Goal: Information Seeking & Learning: Find specific fact

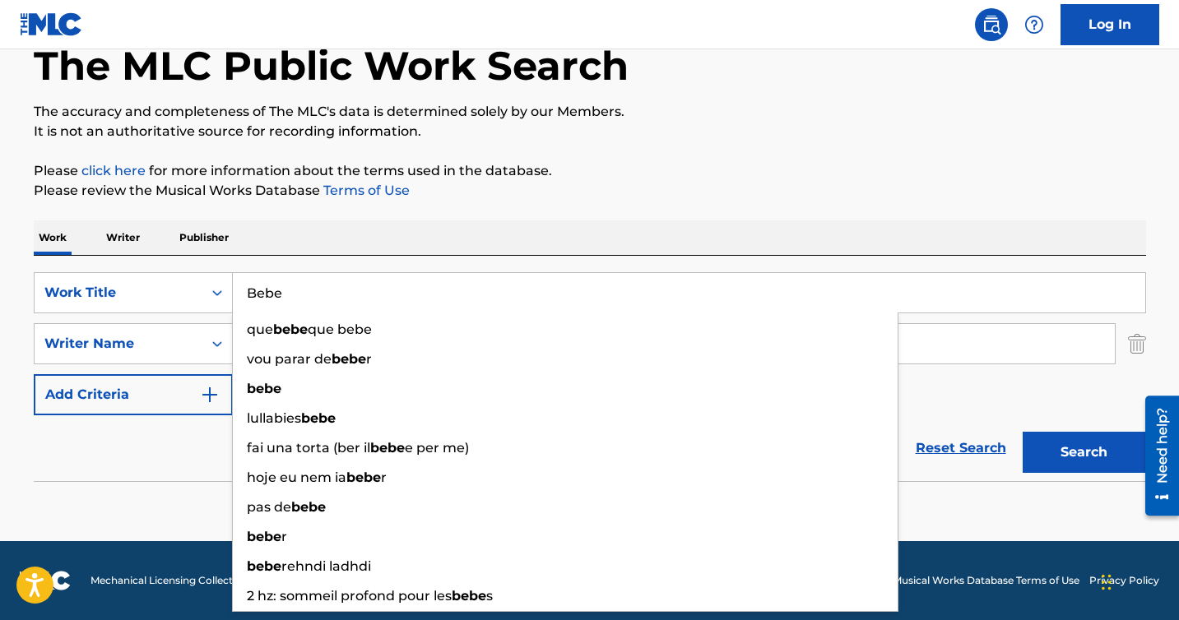
drag, startPoint x: 306, startPoint y: 284, endPoint x: 301, endPoint y: 297, distance: 14.1
click at [301, 297] on input "Bebe" at bounding box center [689, 292] width 912 height 39
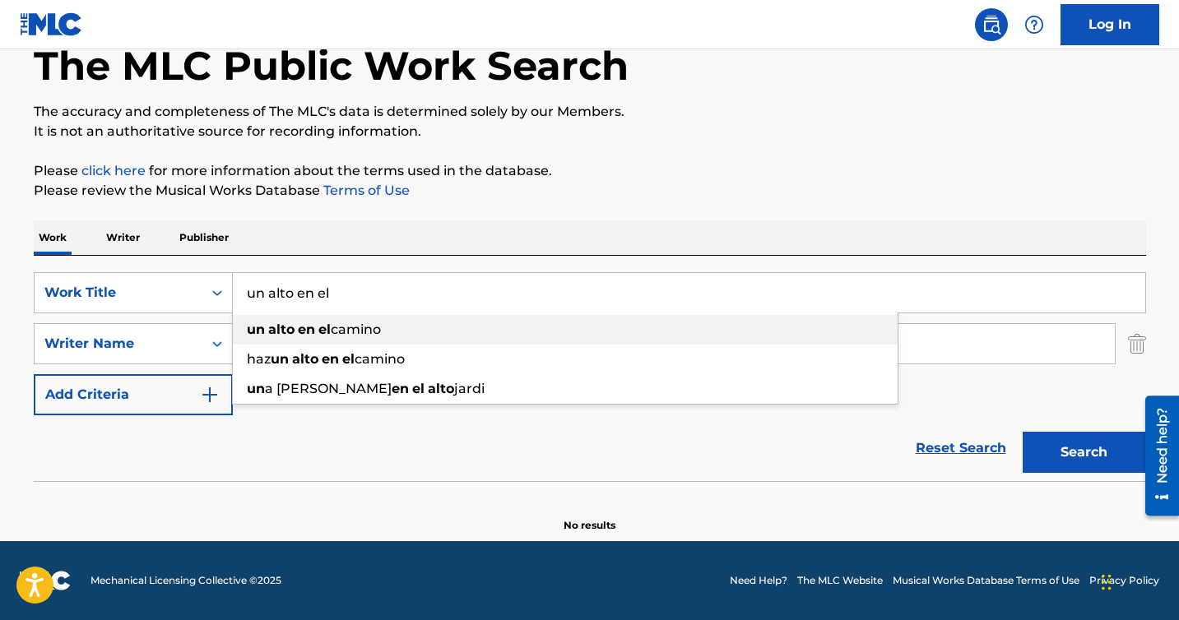
type input "un alto en el"
click at [302, 338] on div "un alto en el camino" at bounding box center [565, 330] width 665 height 30
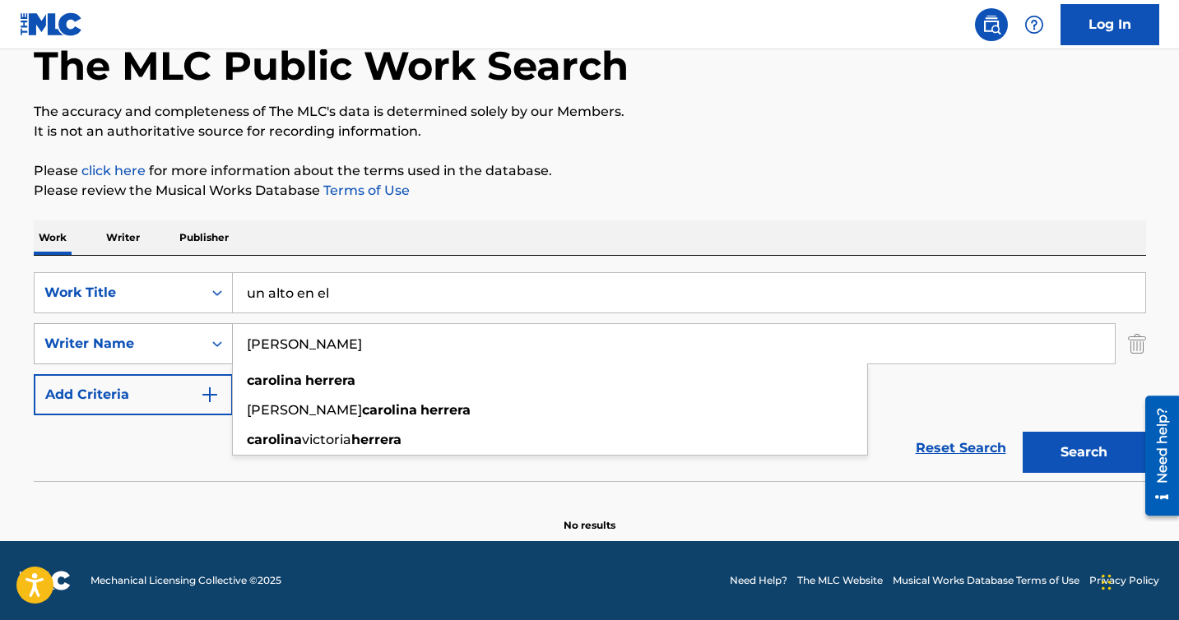
drag, startPoint x: 371, startPoint y: 357, endPoint x: 229, endPoint y: 338, distance: 142.7
click at [229, 339] on div "SearchWithCriteria06d11e23-e1ff-4dae-a424-f014c101f5f6 Writer Name [PERSON_NAME…" at bounding box center [590, 343] width 1112 height 41
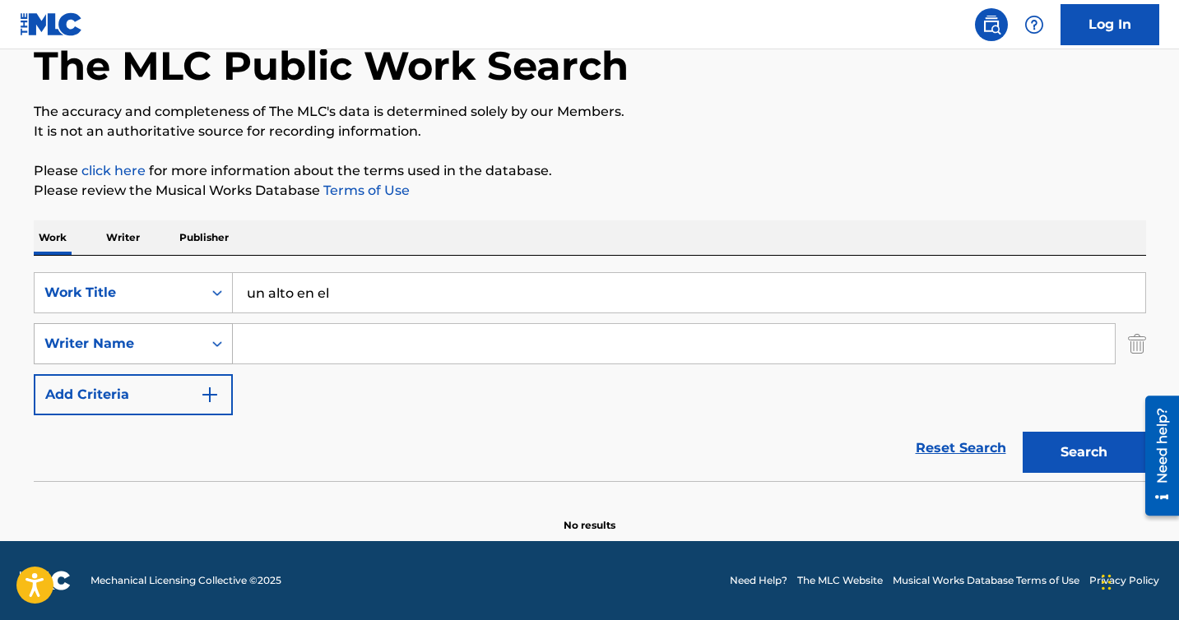
click at [1022, 432] on button "Search" at bounding box center [1083, 452] width 123 height 41
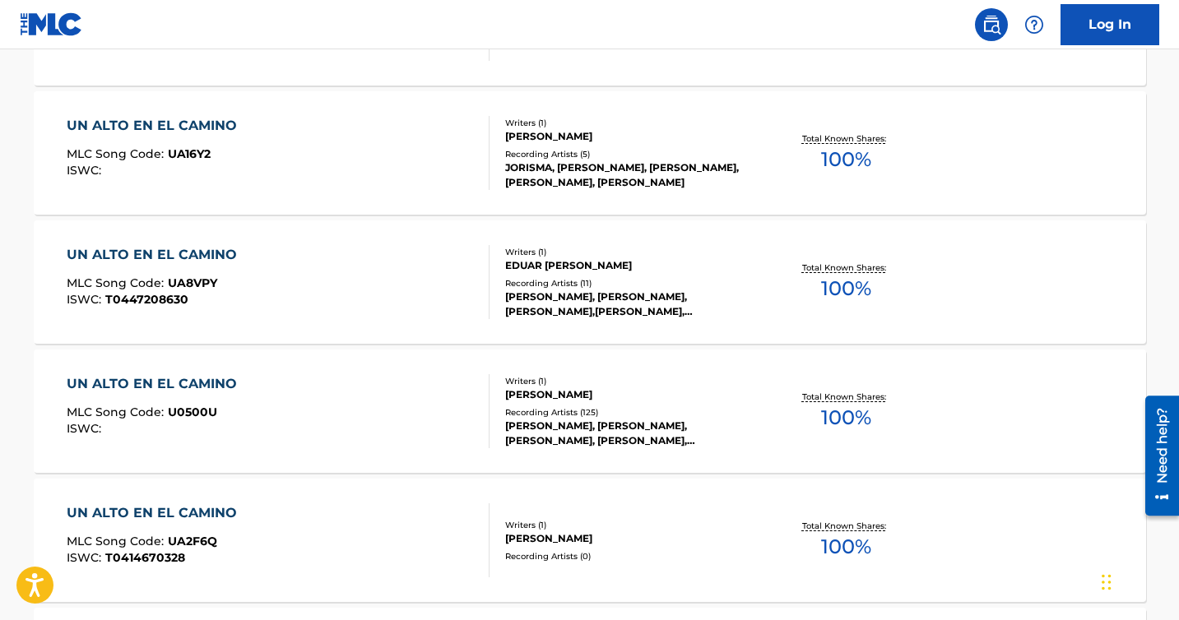
scroll to position [778, 0]
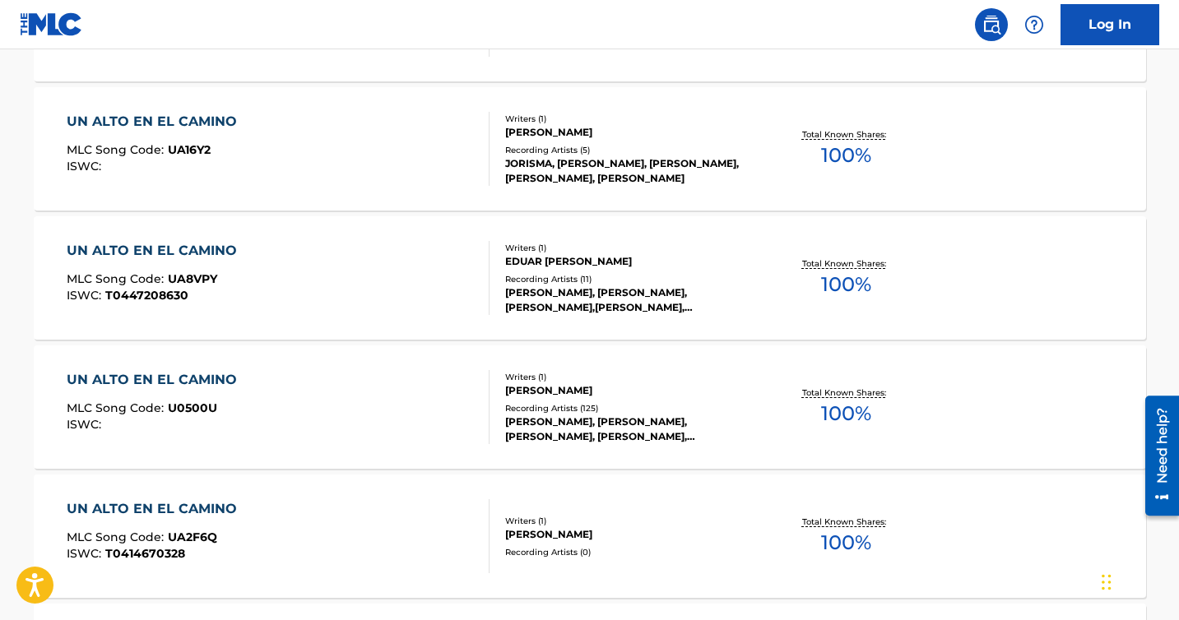
click at [609, 425] on div "[PERSON_NAME], [PERSON_NAME], [PERSON_NAME], [PERSON_NAME], [PERSON_NAME]" at bounding box center [629, 430] width 248 height 30
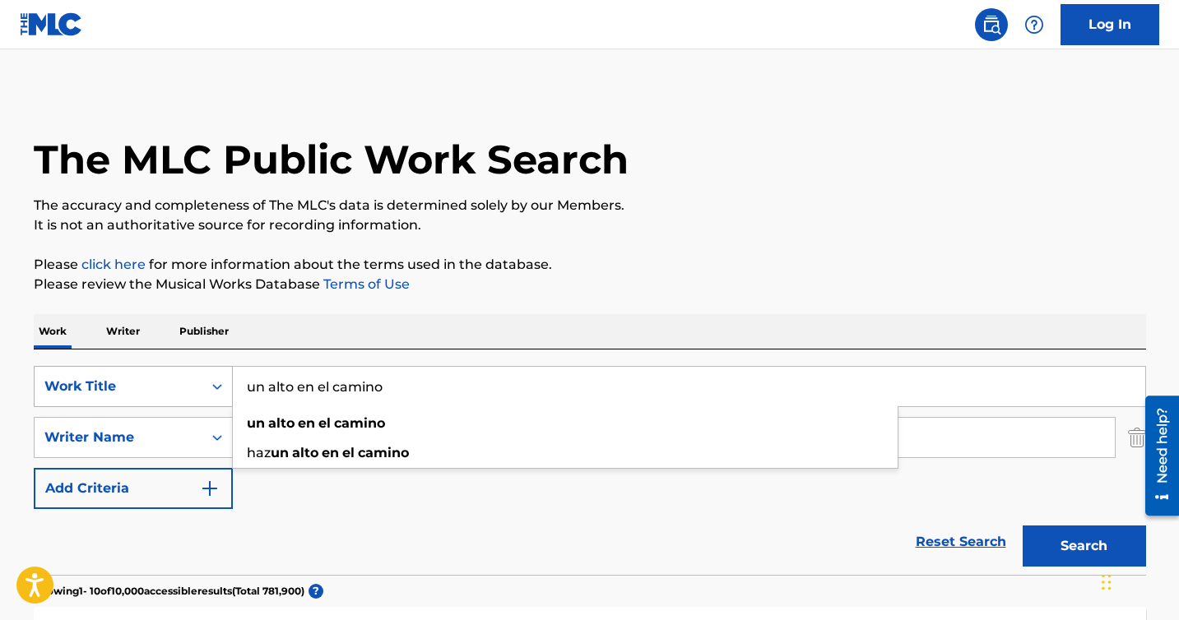
drag, startPoint x: 393, startPoint y: 385, endPoint x: 165, endPoint y: 368, distance: 228.5
click at [165, 368] on div "SearchWithCriteria7c4e457f-471f-4203-87d5-5ee2da6c1849 Work Title un alto en el…" at bounding box center [590, 386] width 1112 height 41
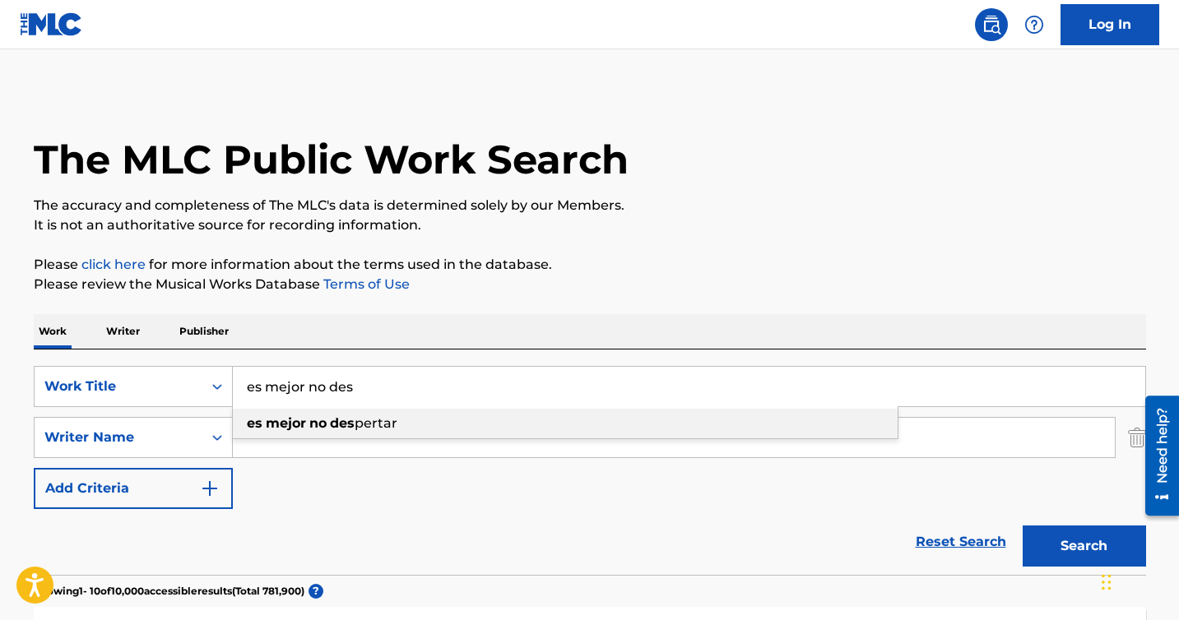
click at [381, 433] on div "es mejor no des pertar" at bounding box center [565, 424] width 665 height 30
type input "es mejor no despertar"
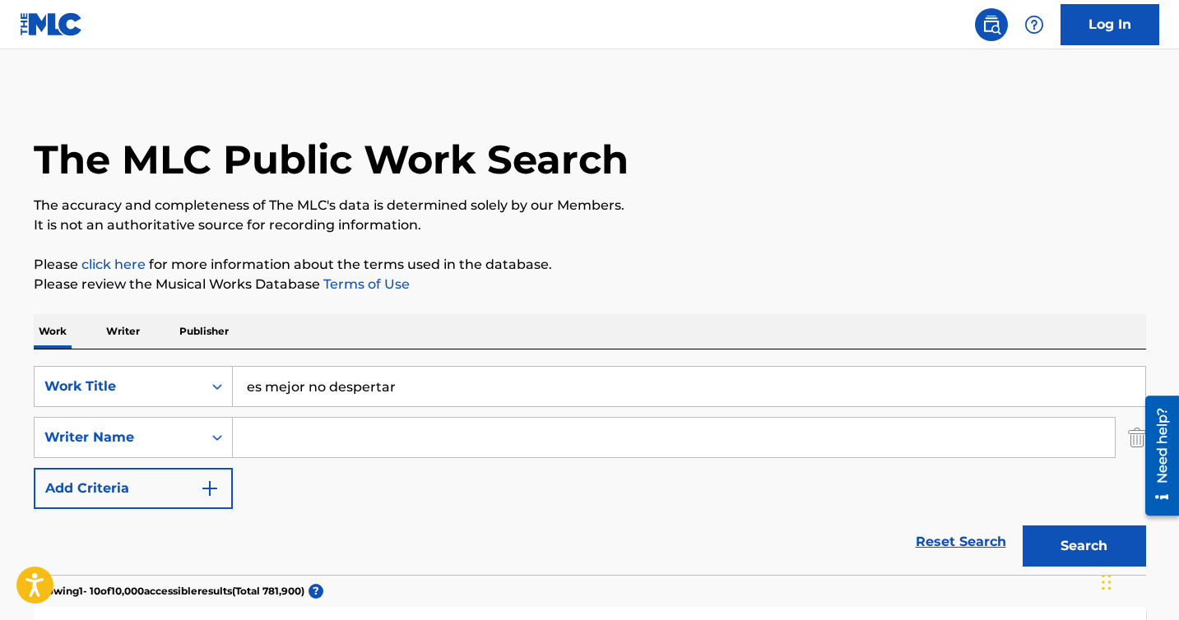
click at [1044, 549] on button "Search" at bounding box center [1083, 546] width 123 height 41
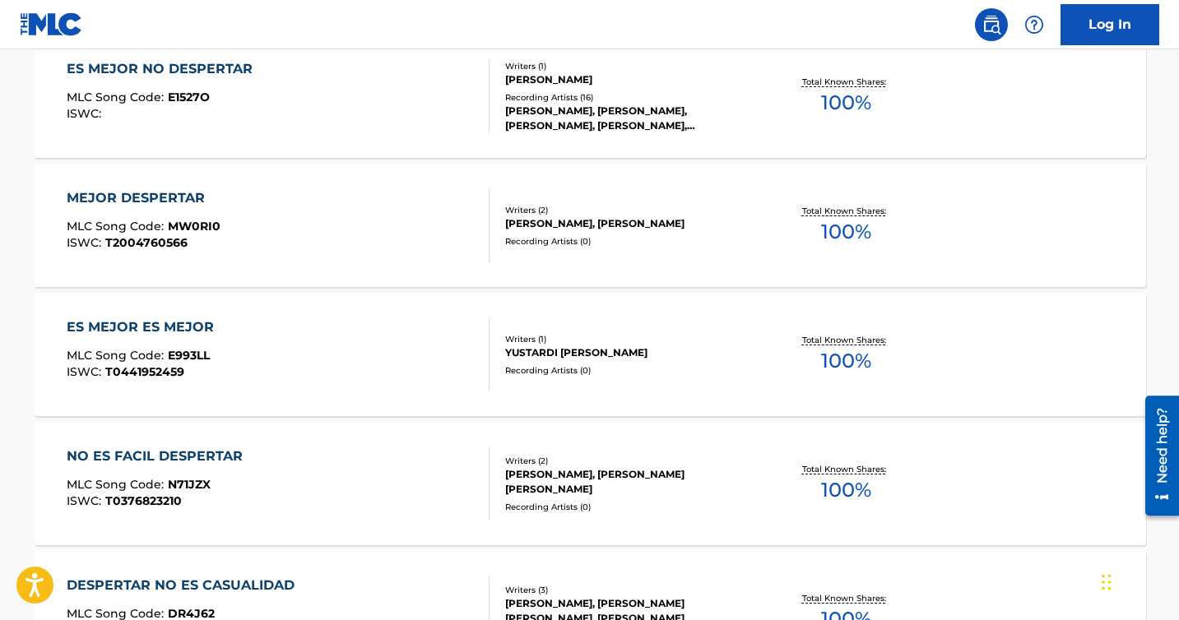
scroll to position [577, 0]
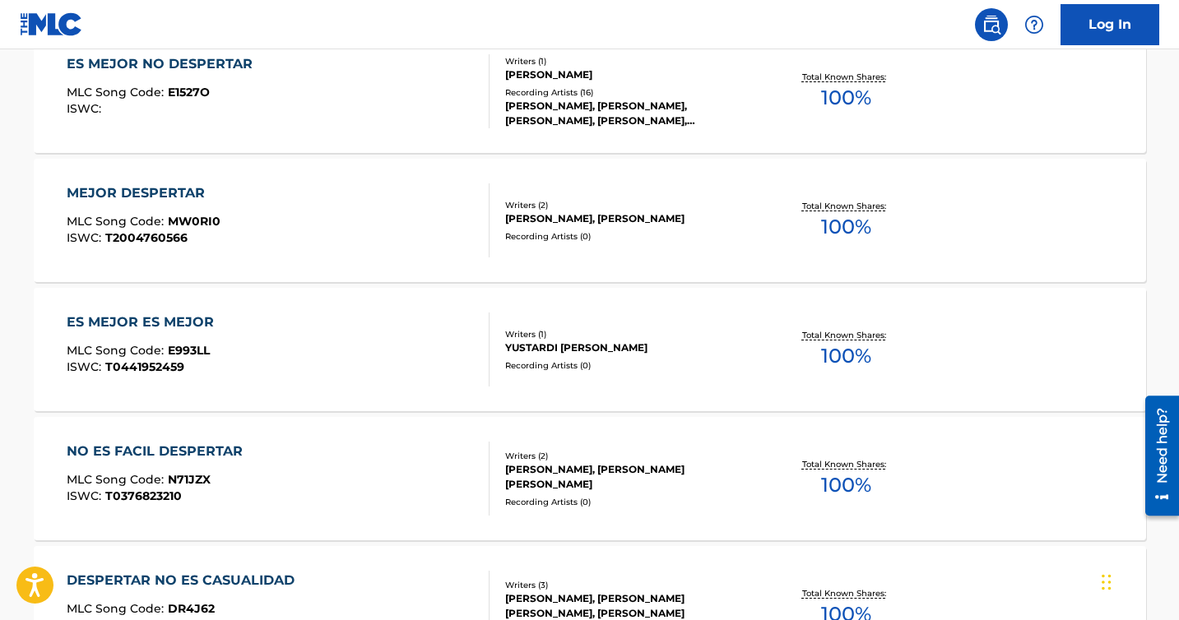
click at [574, 132] on div "ES MEJOR NO DESPERTAR MLC Song Code : E1527O ISWC : Writers ( 1 ) [PERSON_NAME]…" at bounding box center [590, 91] width 1112 height 123
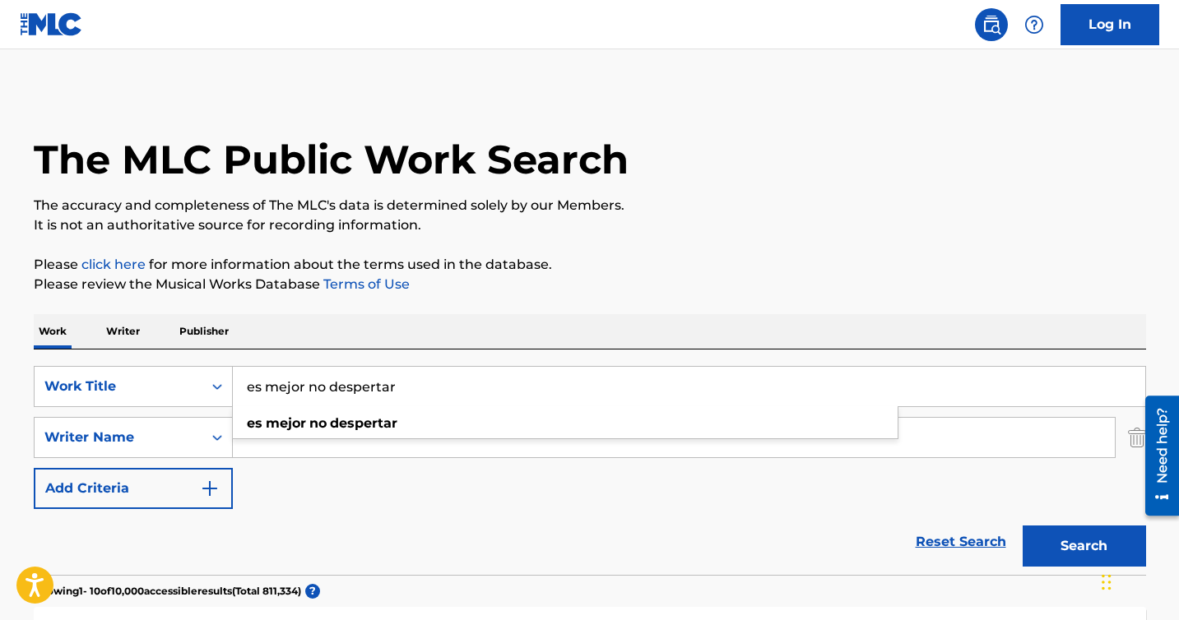
drag, startPoint x: 395, startPoint y: 382, endPoint x: 344, endPoint y: 370, distance: 52.5
click at [344, 370] on input "es mejor no despertar" at bounding box center [689, 386] width 912 height 39
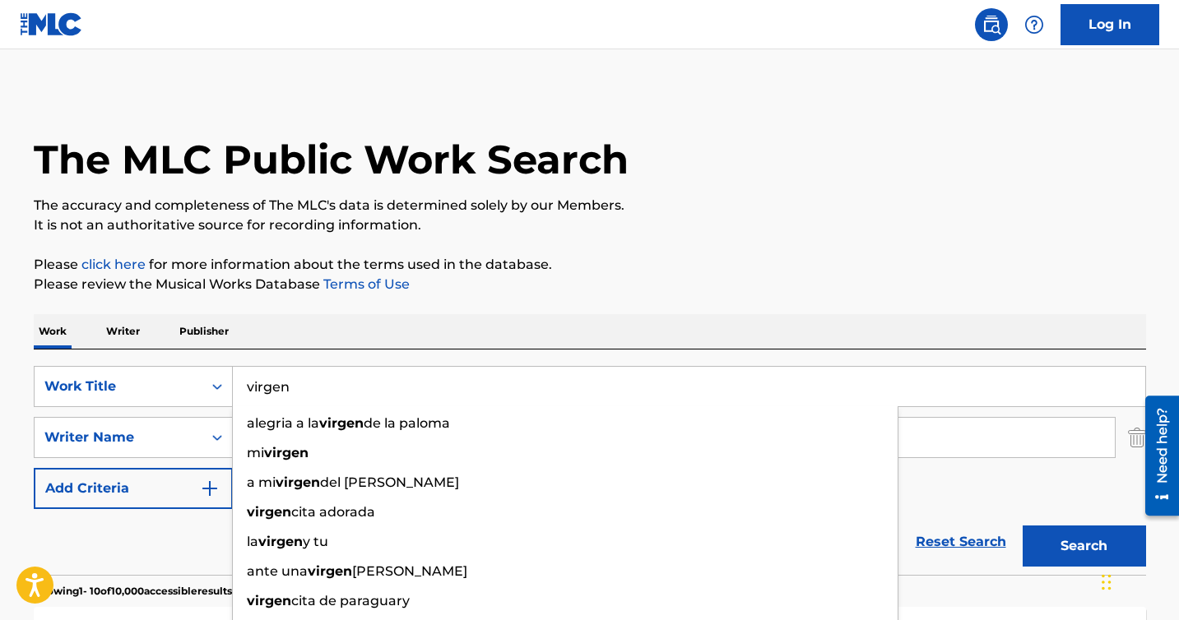
type input "virgen"
click at [1070, 526] on button "Search" at bounding box center [1083, 546] width 123 height 41
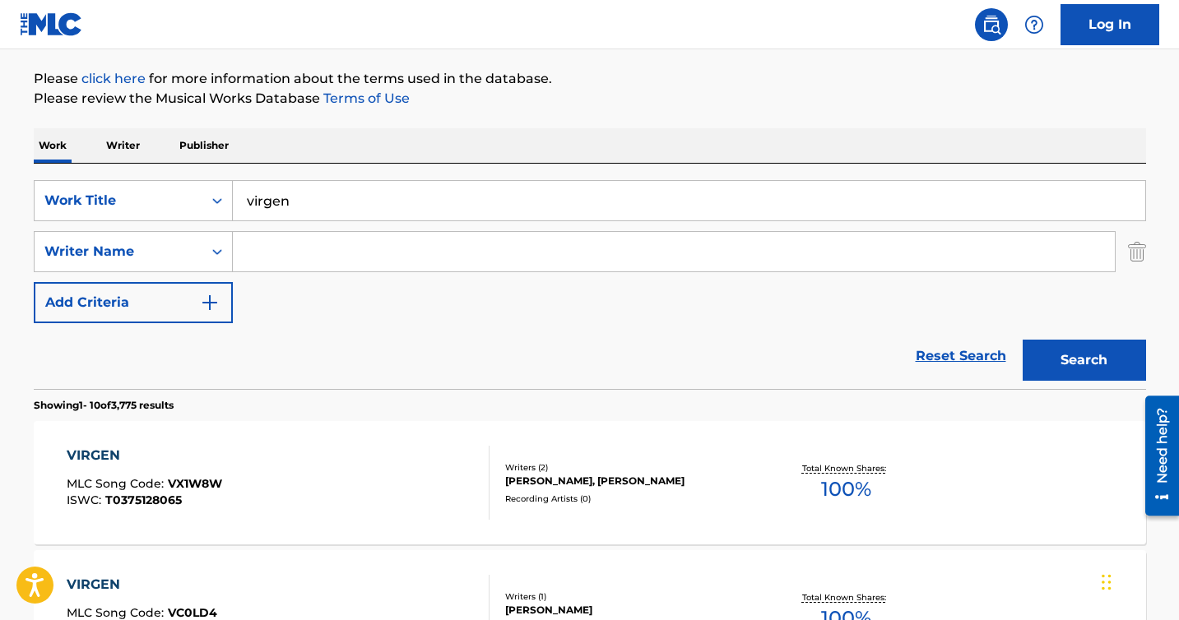
scroll to position [187, 0]
click at [255, 249] on input "Search Form" at bounding box center [674, 250] width 882 height 39
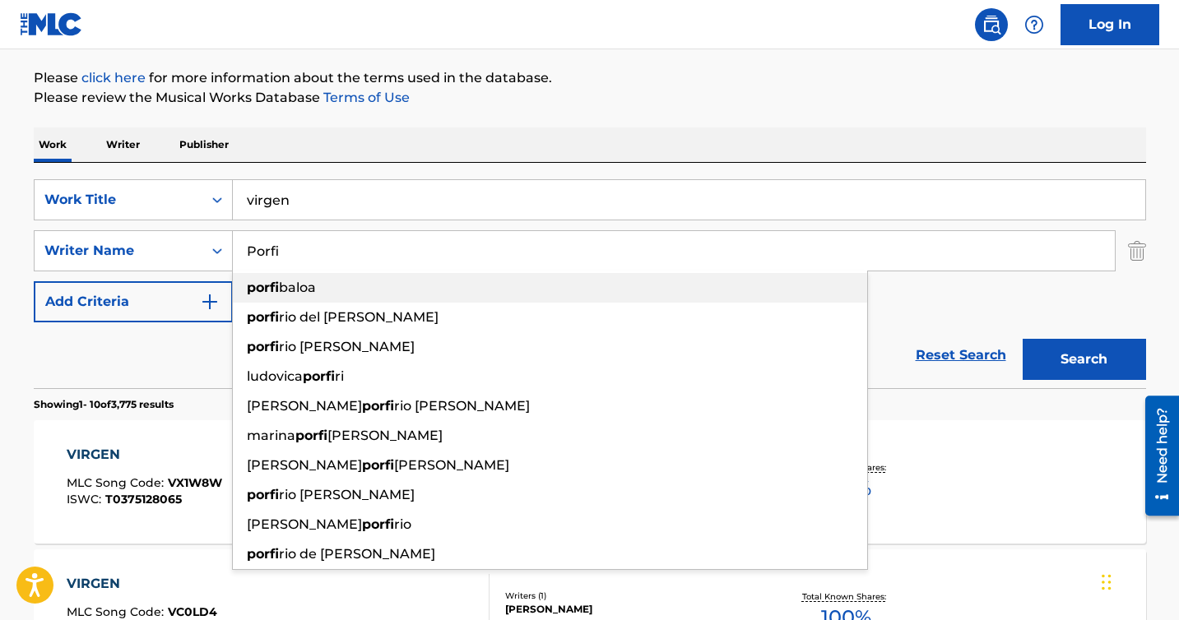
click at [272, 293] on strong "porfi" at bounding box center [263, 288] width 32 height 16
type input "[PERSON_NAME]"
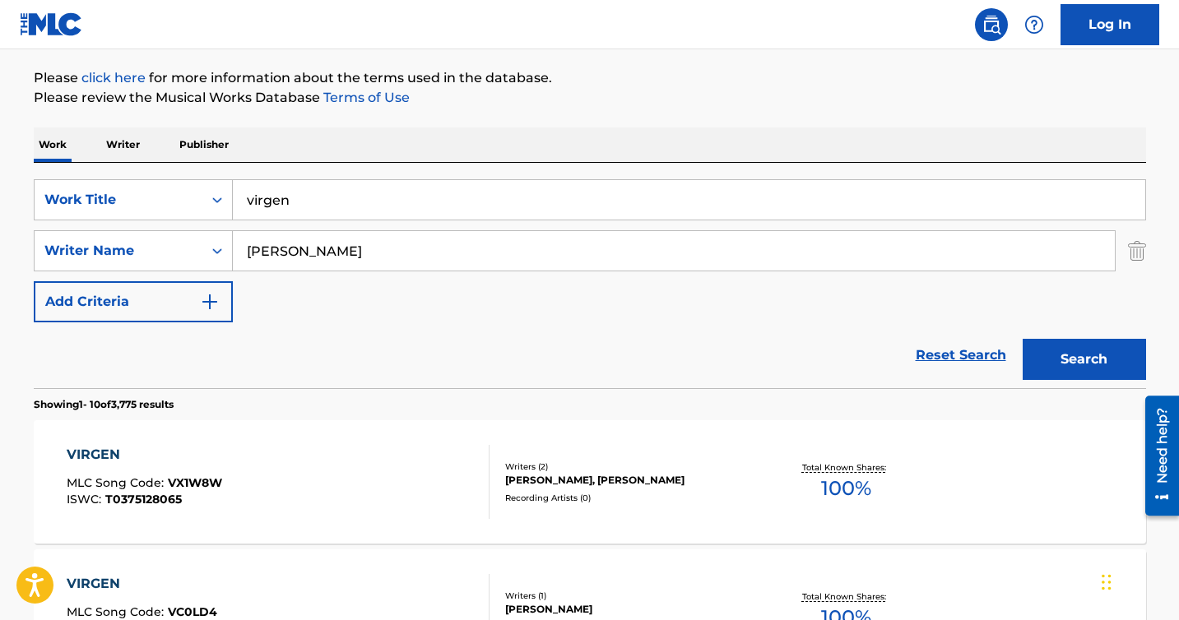
click at [1073, 350] on button "Search" at bounding box center [1083, 359] width 123 height 41
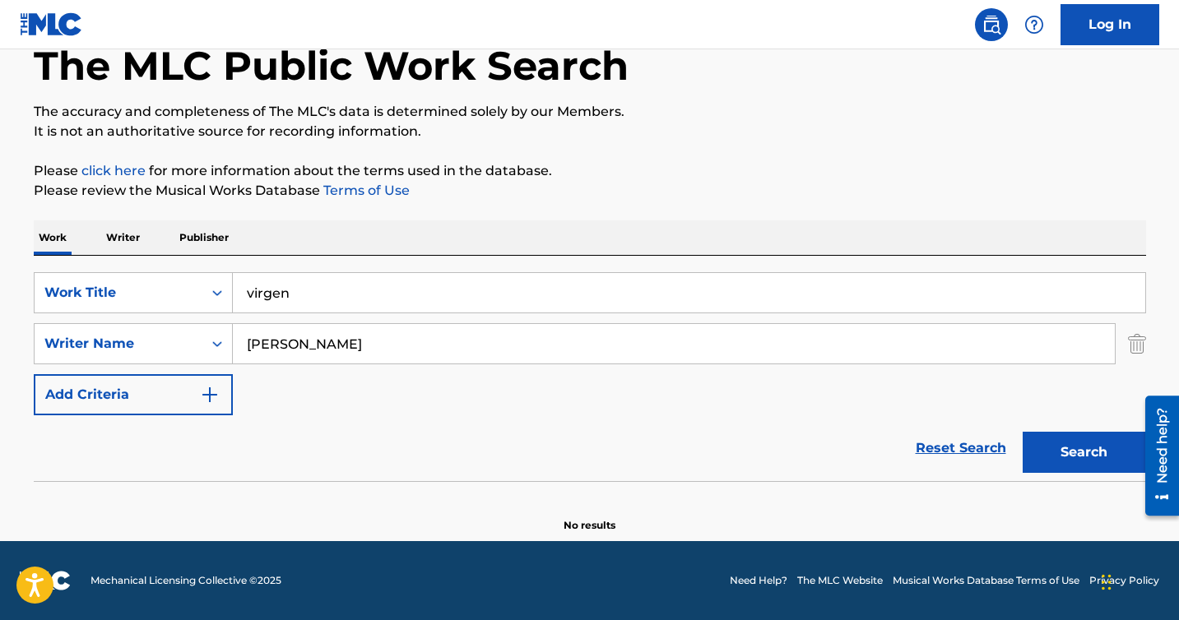
scroll to position [94, 0]
click at [351, 306] on input "virgen" at bounding box center [689, 292] width 912 height 39
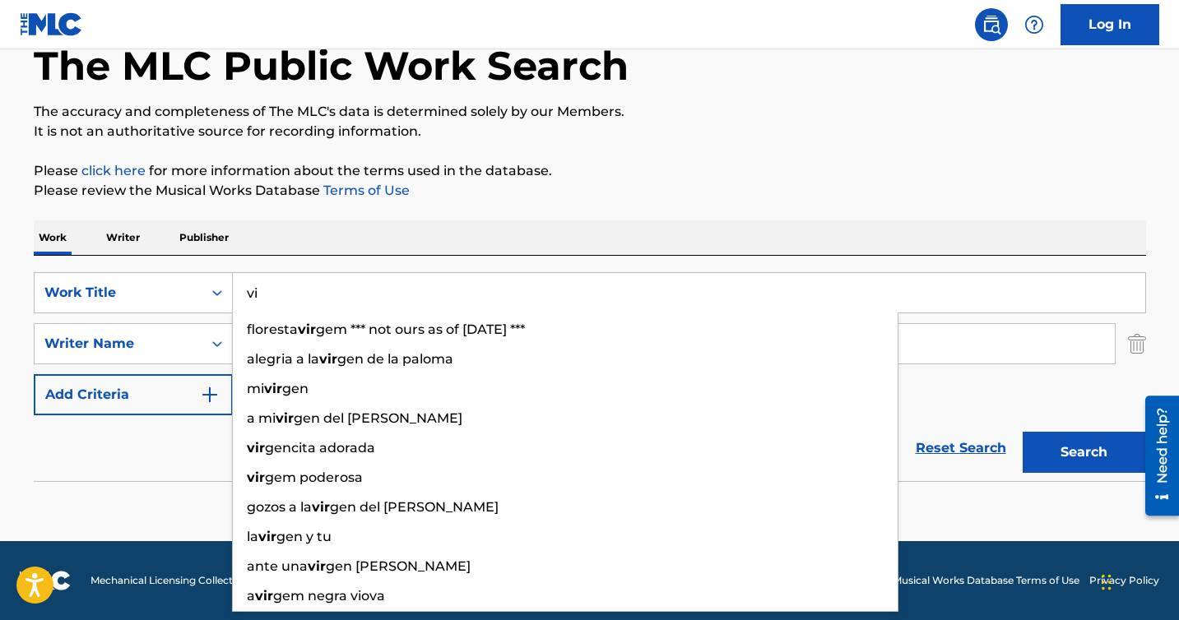
type input "v"
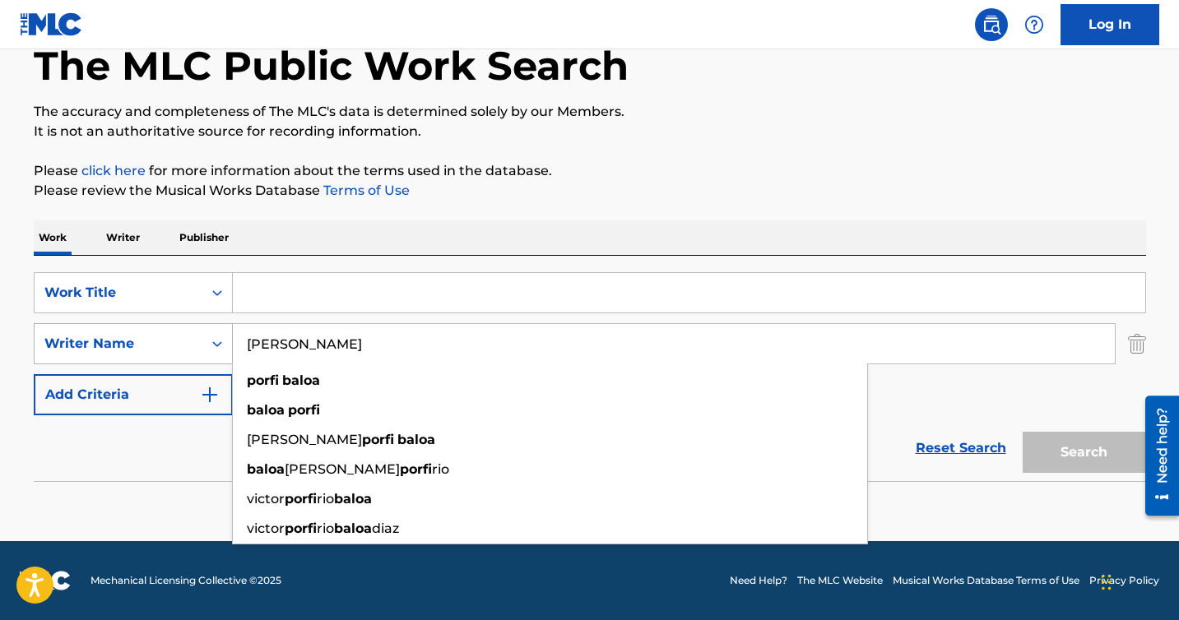
drag, startPoint x: 344, startPoint y: 350, endPoint x: 164, endPoint y: 326, distance: 181.7
click at [164, 324] on div "SearchWithCriteria06d11e23-e1ff-4dae-a424-f014c101f5f6 Writer Name [PERSON_NAME…" at bounding box center [590, 343] width 1112 height 41
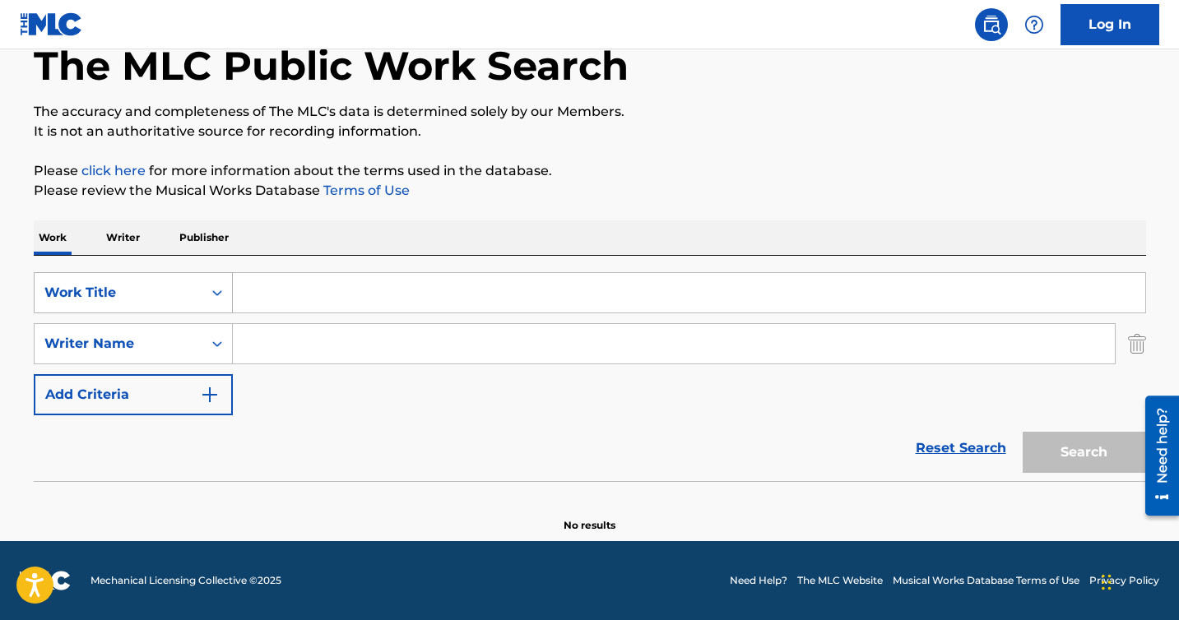
click at [213, 299] on icon "Search Form" at bounding box center [217, 293] width 16 height 16
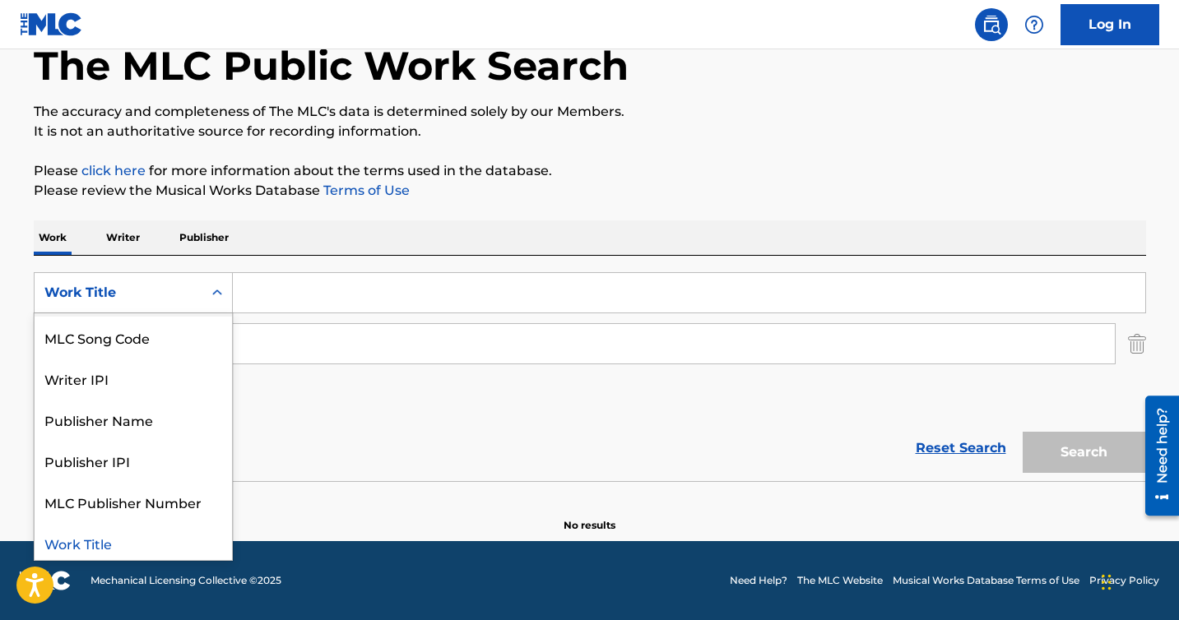
scroll to position [41, 0]
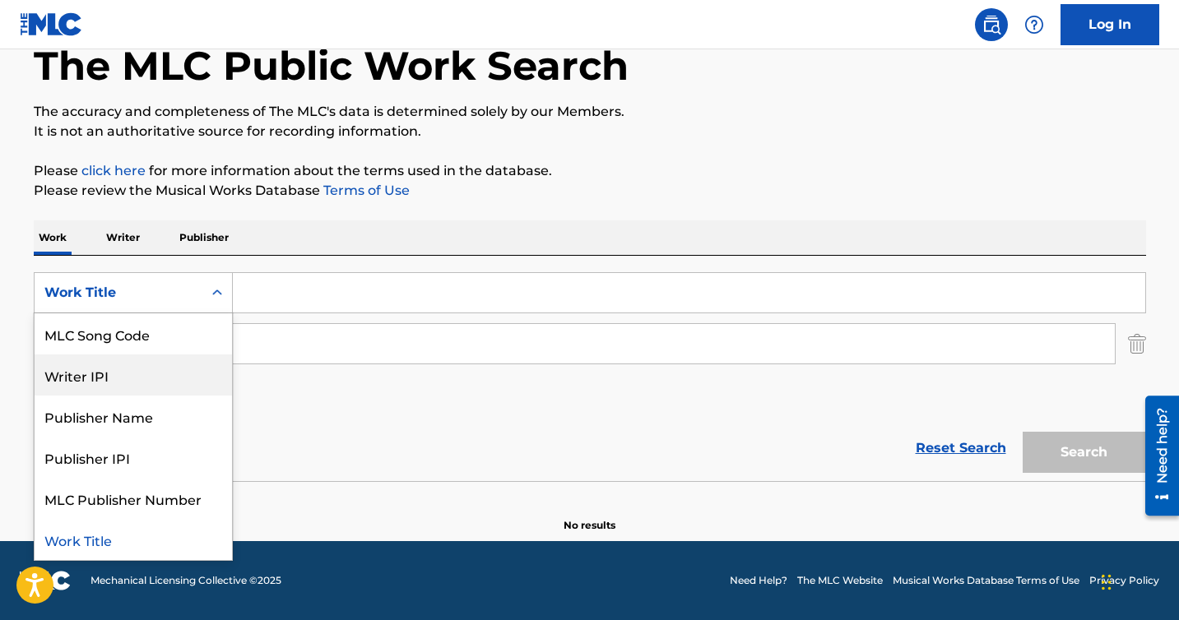
click at [331, 396] on div "SearchWithCriteria7c4e457f-471f-4203-87d5-5ee2da6c1849 Writer IPI, 3 of 7. 7 re…" at bounding box center [590, 343] width 1112 height 143
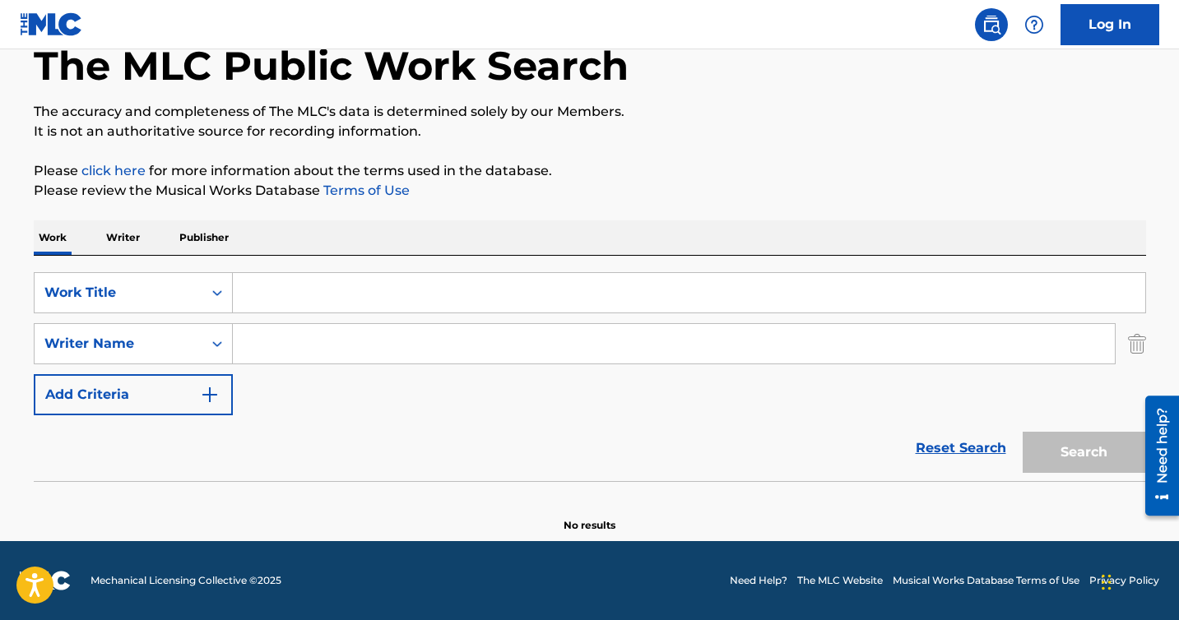
click at [259, 291] on input "Search Form" at bounding box center [689, 292] width 912 height 39
